Goal: Communication & Community: Share content

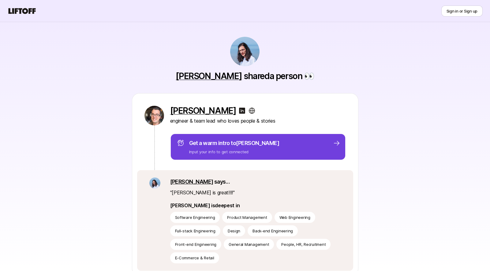
click at [219, 145] on p "Get a warm intro to [PERSON_NAME]" at bounding box center [234, 143] width 90 height 9
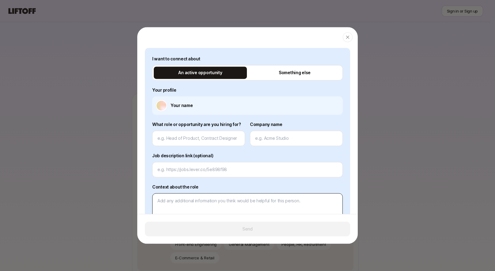
scroll to position [117, 0]
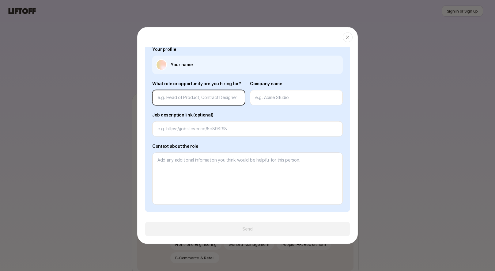
click at [183, 95] on div "What role or opportunity are you hiring for?" at bounding box center [198, 92] width 93 height 25
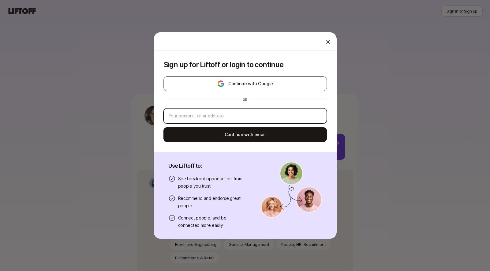
click at [228, 116] on input "email" at bounding box center [245, 115] width 153 height 7
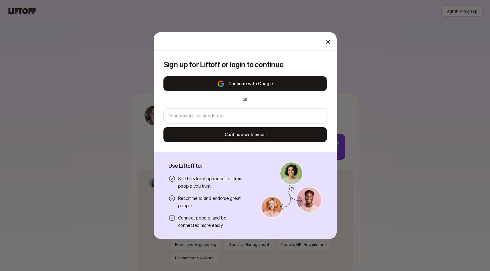
click at [233, 84] on button "Continue with Google" at bounding box center [246, 83] width 164 height 15
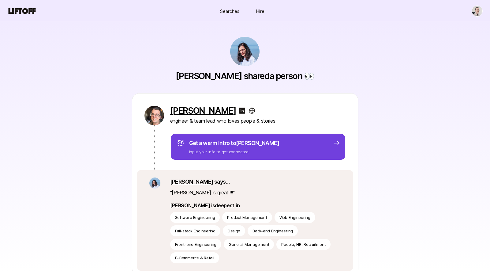
click at [247, 146] on p "Get a warm intro to [PERSON_NAME]" at bounding box center [234, 143] width 90 height 9
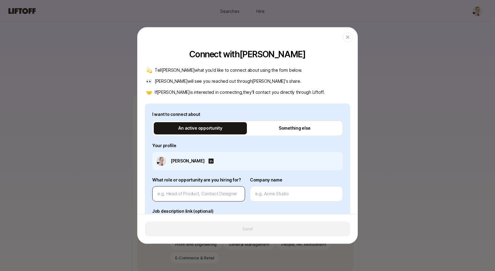
scroll to position [36, 0]
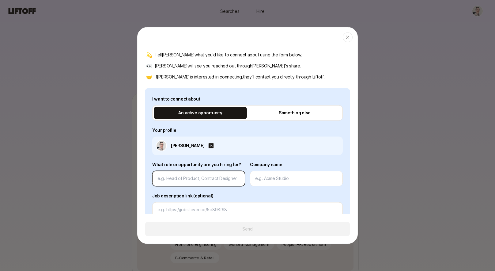
click at [189, 175] on input at bounding box center [198, 178] width 82 height 7
type textarea "x"
type input "TE"
type textarea "x"
type input "TEs"
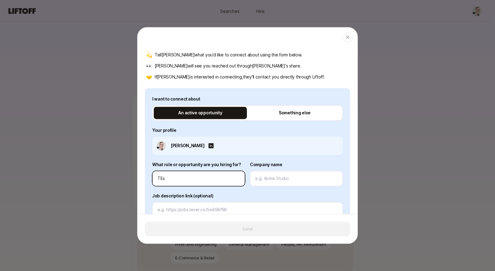
type textarea "x"
type input "TEst"
type textarea "x"
type input "T"
type textarea "x"
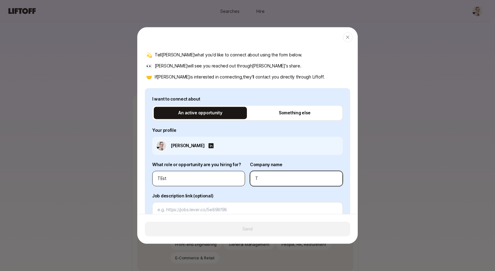
type input "Te"
type textarea "x"
type input "Tes"
type textarea "x"
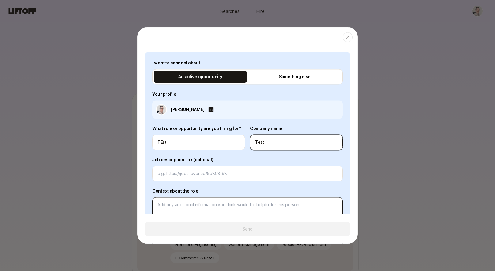
scroll to position [138, 0]
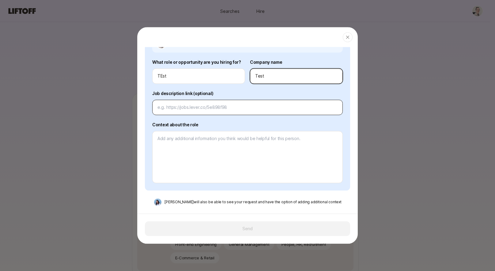
type input "Test"
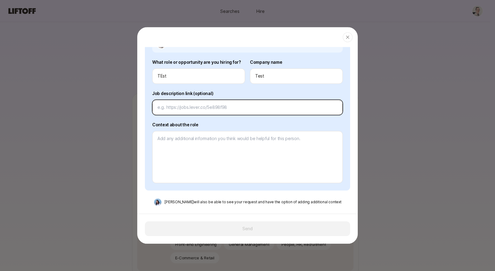
click at [198, 104] on input at bounding box center [247, 107] width 180 height 7
type textarea "x"
type input "w"
type textarea "x"
type input "ww"
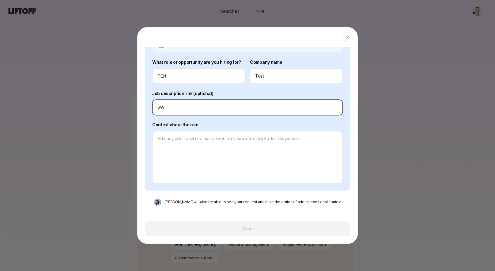
type textarea "x"
type input "www"
type textarea "x"
type input "wwwt"
type textarea "x"
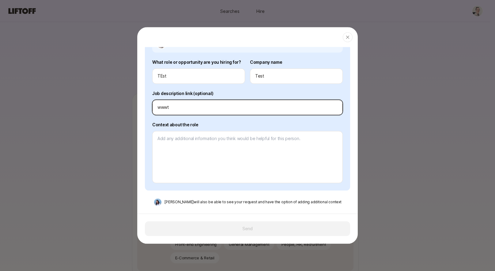
type input "www"
type textarea "x"
type input "www."
type textarea "x"
type input "www.t"
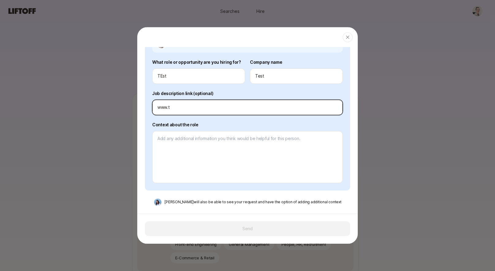
type textarea "x"
type input "www.te"
type textarea "x"
type input "www.tes"
type textarea "x"
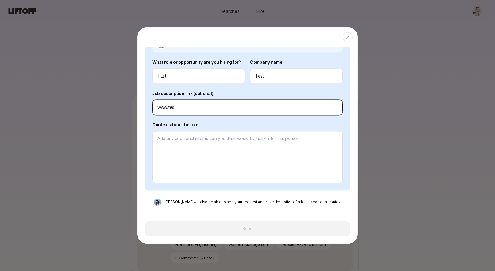
type input "www.test"
type textarea "x"
type input "www.test."
type textarea "x"
type input "www.test.c"
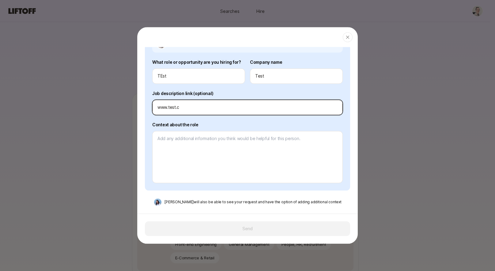
type textarea "x"
type input "[DOMAIN_NAME]"
type textarea "x"
type input "[DOMAIN_NAME]"
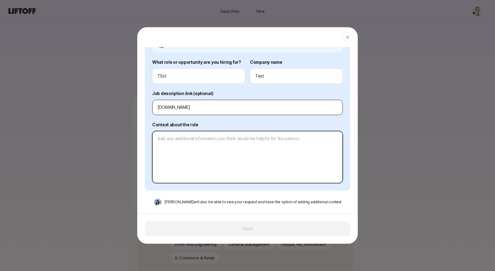
type textarea "x"
type textarea "T"
type textarea "x"
type textarea "TS"
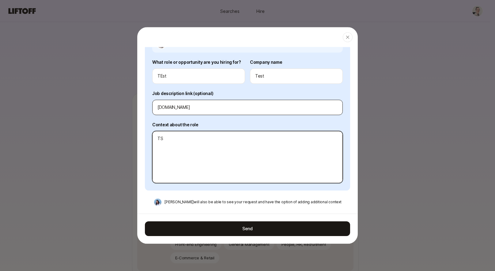
type textarea "x"
type textarea "TST"
type textarea "x"
type textarea "TS"
type textarea "x"
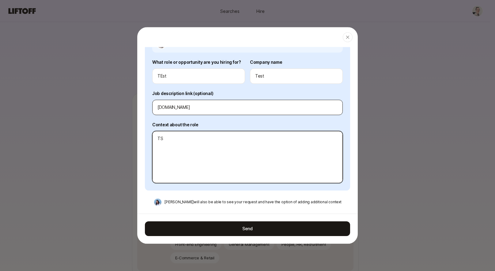
type textarea "T"
type textarea "x"
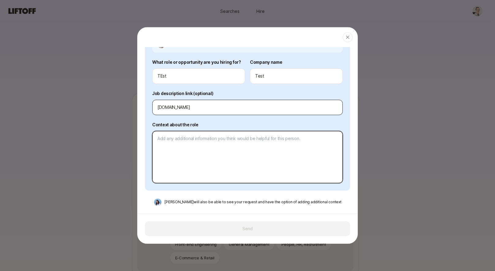
paste textarea "[URL][DOMAIN_NAME]"
type textarea "x"
type textarea "[URL][DOMAIN_NAME]"
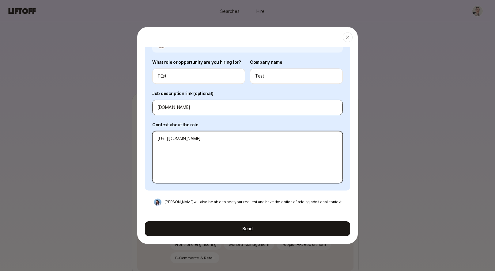
type textarea "x"
type textarea "TE"
type textarea "x"
type textarea "TES"
type textarea "x"
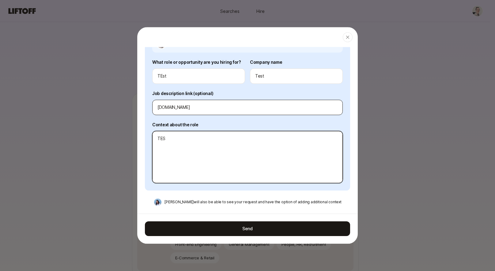
type textarea "TEST"
type textarea "x"
type textarea "TEST"
type textarea "x"
type textarea "TEST T"
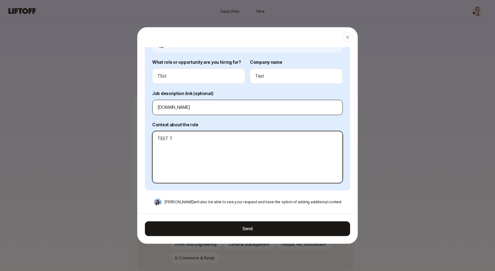
type textarea "x"
type textarea "TEST TE"
type textarea "x"
type textarea "TEST TES"
type textarea "x"
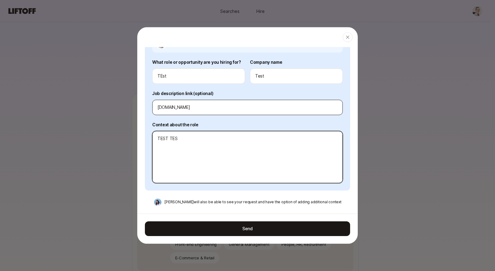
type textarea "TEST TEST"
type textarea "x"
type textarea "TEST TEST"
type textarea "x"
type textarea "TEST TEST T"
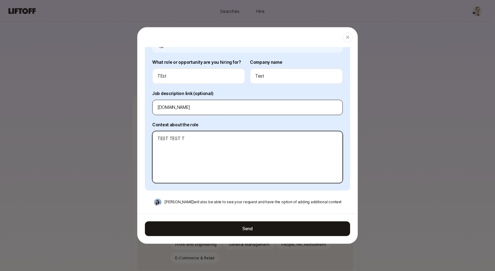
type textarea "x"
type textarea "TEST TEST TE"
type textarea "x"
type textarea "TEST TEST TES"
type textarea "x"
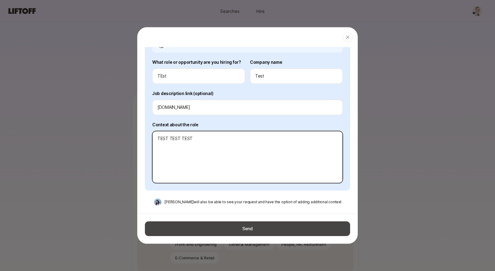
type textarea "TEST TEST TEST"
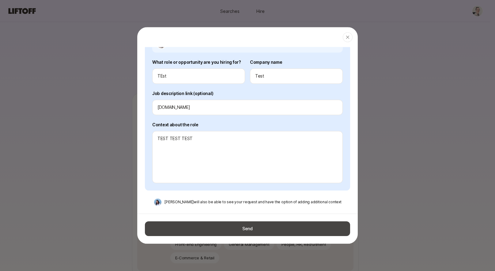
click at [268, 230] on button "Send" at bounding box center [247, 228] width 205 height 15
type textarea "x"
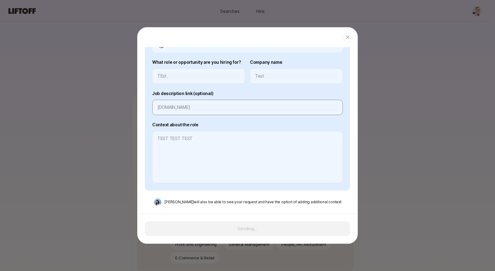
scroll to position [0, 0]
